Goal: Task Accomplishment & Management: Use online tool/utility

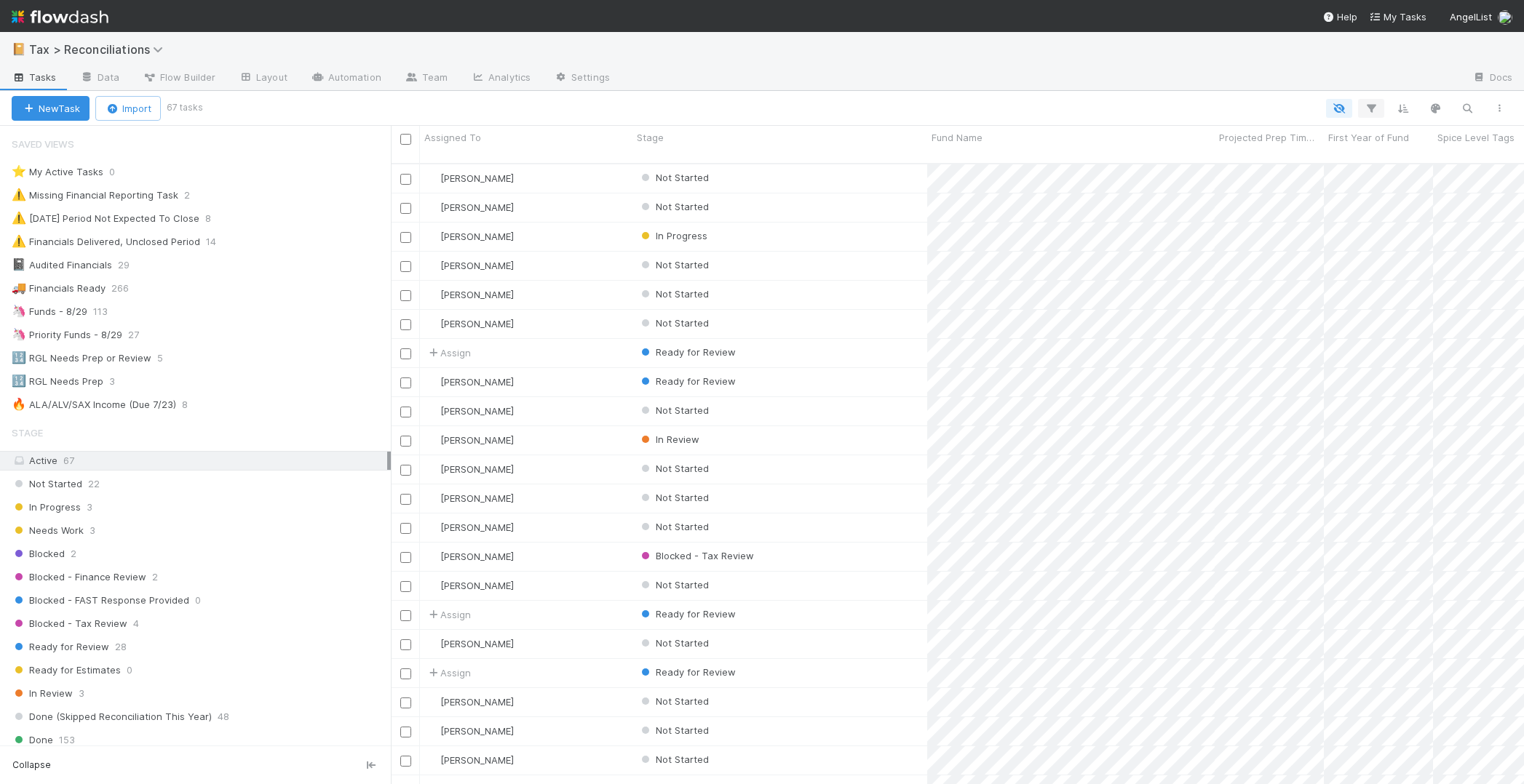
scroll to position [622, 1122]
click at [1363, 109] on icon "button" at bounding box center [1370, 108] width 14 height 13
click at [1032, 150] on button "Add Filter" at bounding box center [1147, 153] width 437 height 21
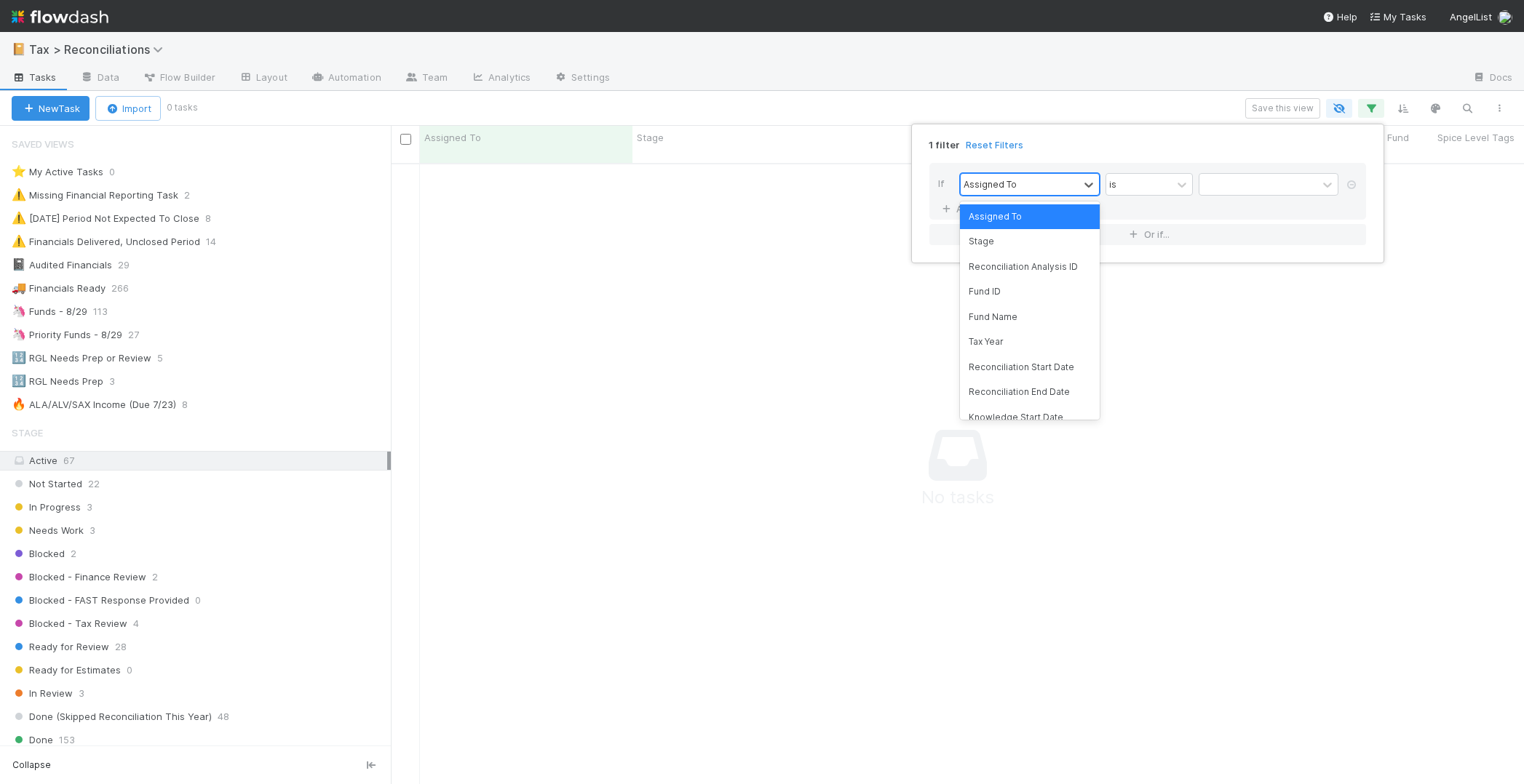
click at [1020, 188] on div "Assigned To" at bounding box center [1020, 185] width 118 height 21
type input "ini"
type input "fir"
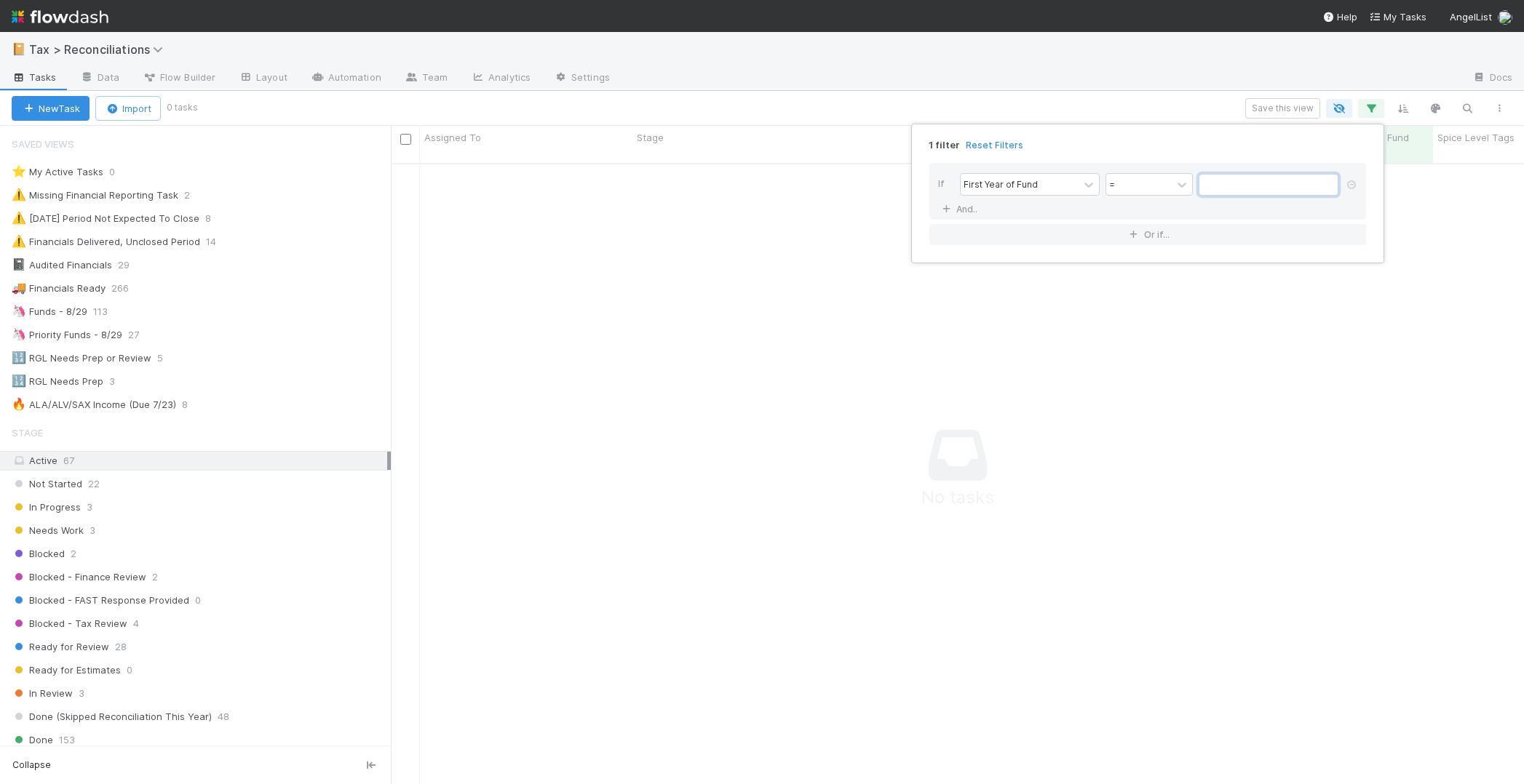
click at [1243, 189] on input "text" at bounding box center [1268, 185] width 140 height 22
type input "2024"
click at [1062, 45] on div "1 filter Reset Filters If First Year of Fund = 2024 And.. Or if..." at bounding box center [762, 392] width 1524 height 784
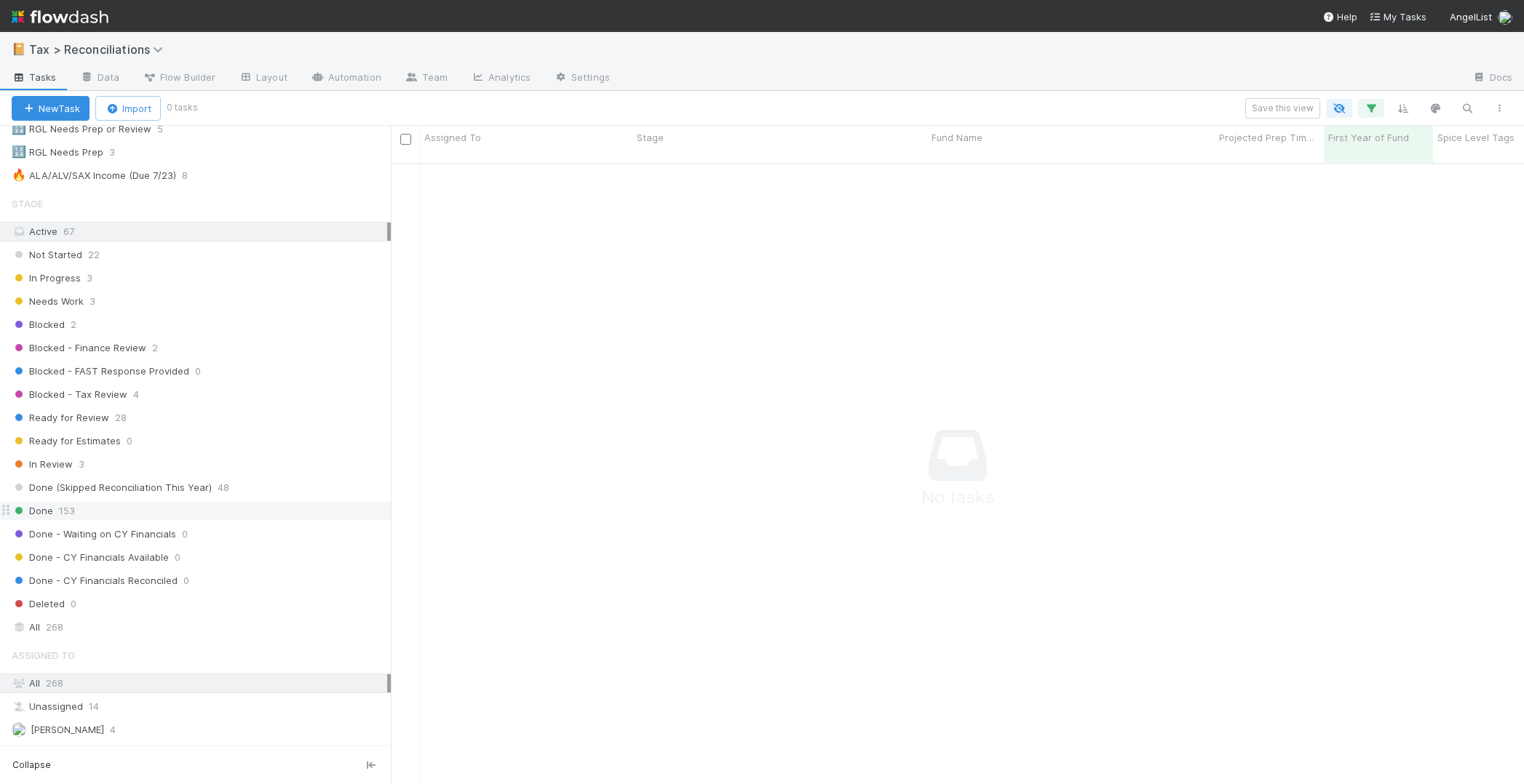
scroll to position [371, 0]
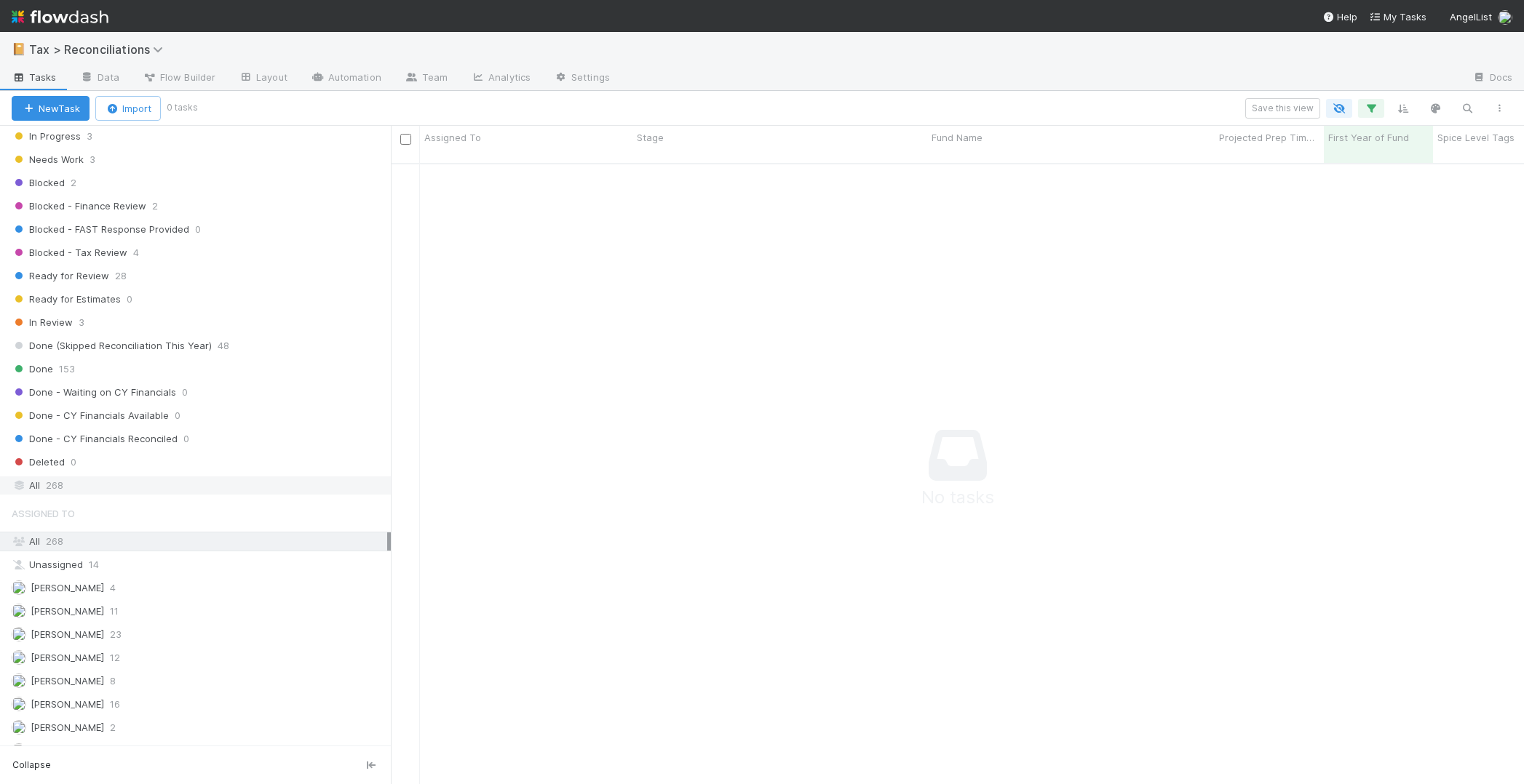
click at [129, 479] on div "All 268" at bounding box center [199, 485] width 376 height 18
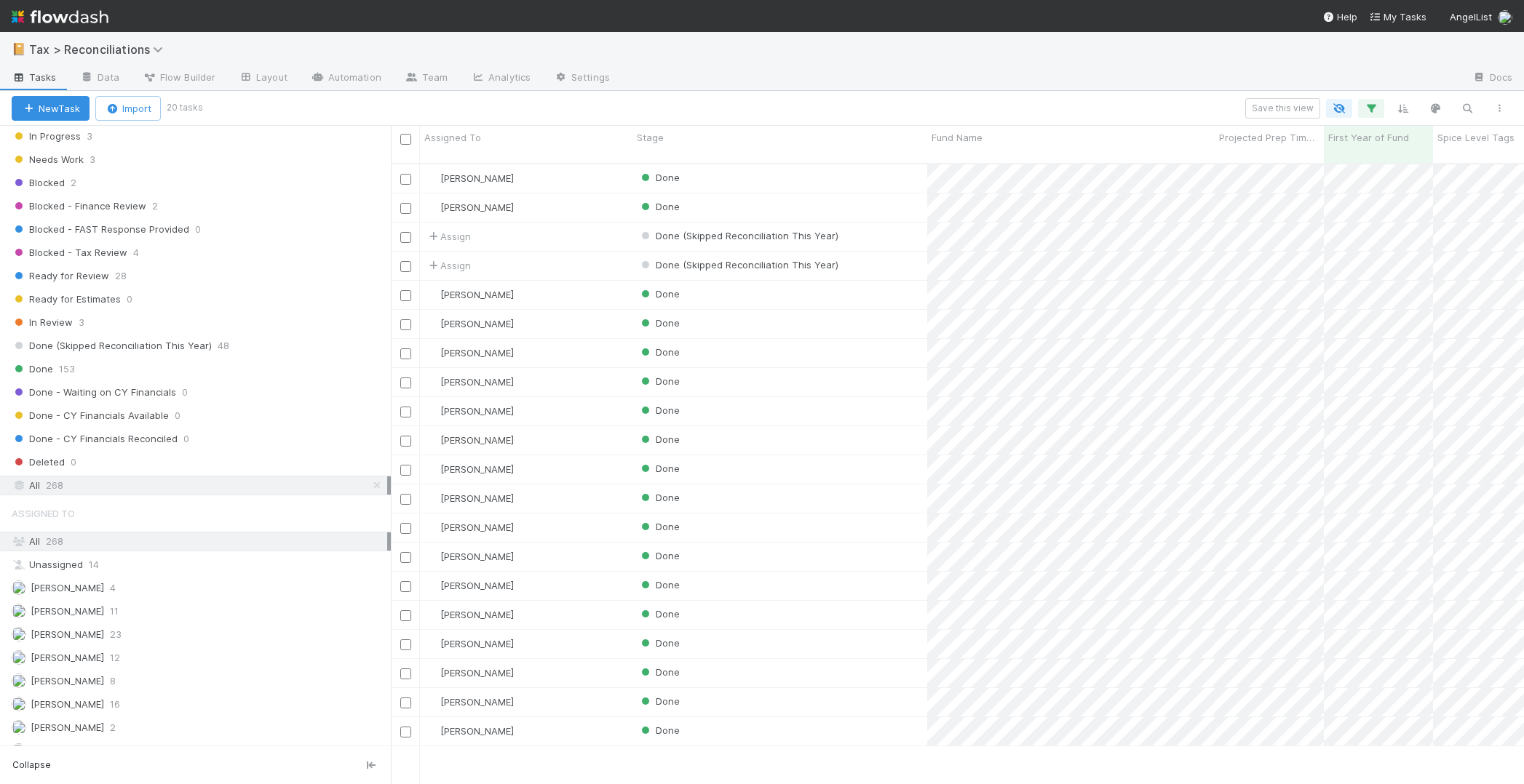
scroll to position [622, 1122]
click at [824, 193] on div "Done" at bounding box center [779, 207] width 294 height 28
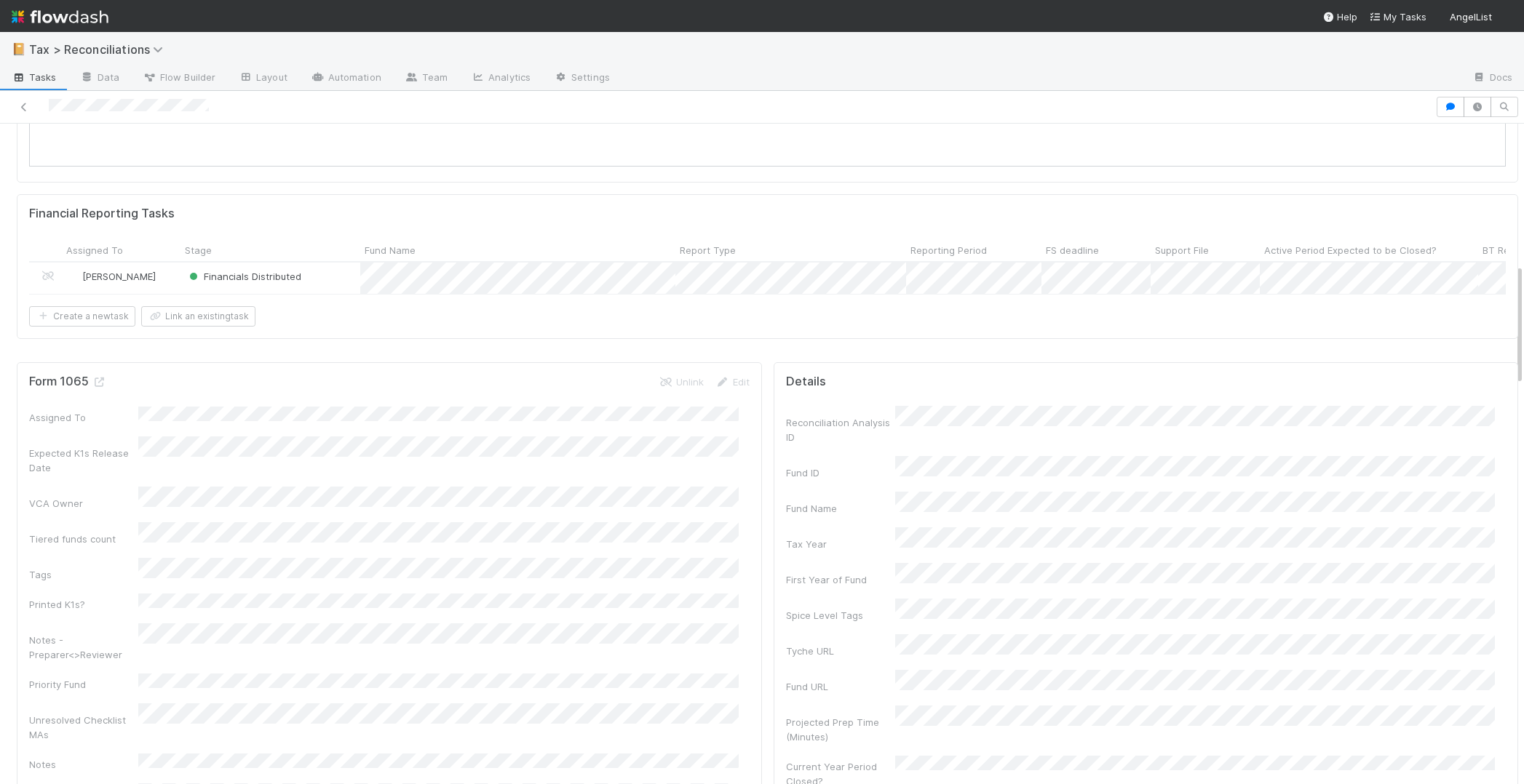
scroll to position [767, 0]
